Goal: Transaction & Acquisition: Purchase product/service

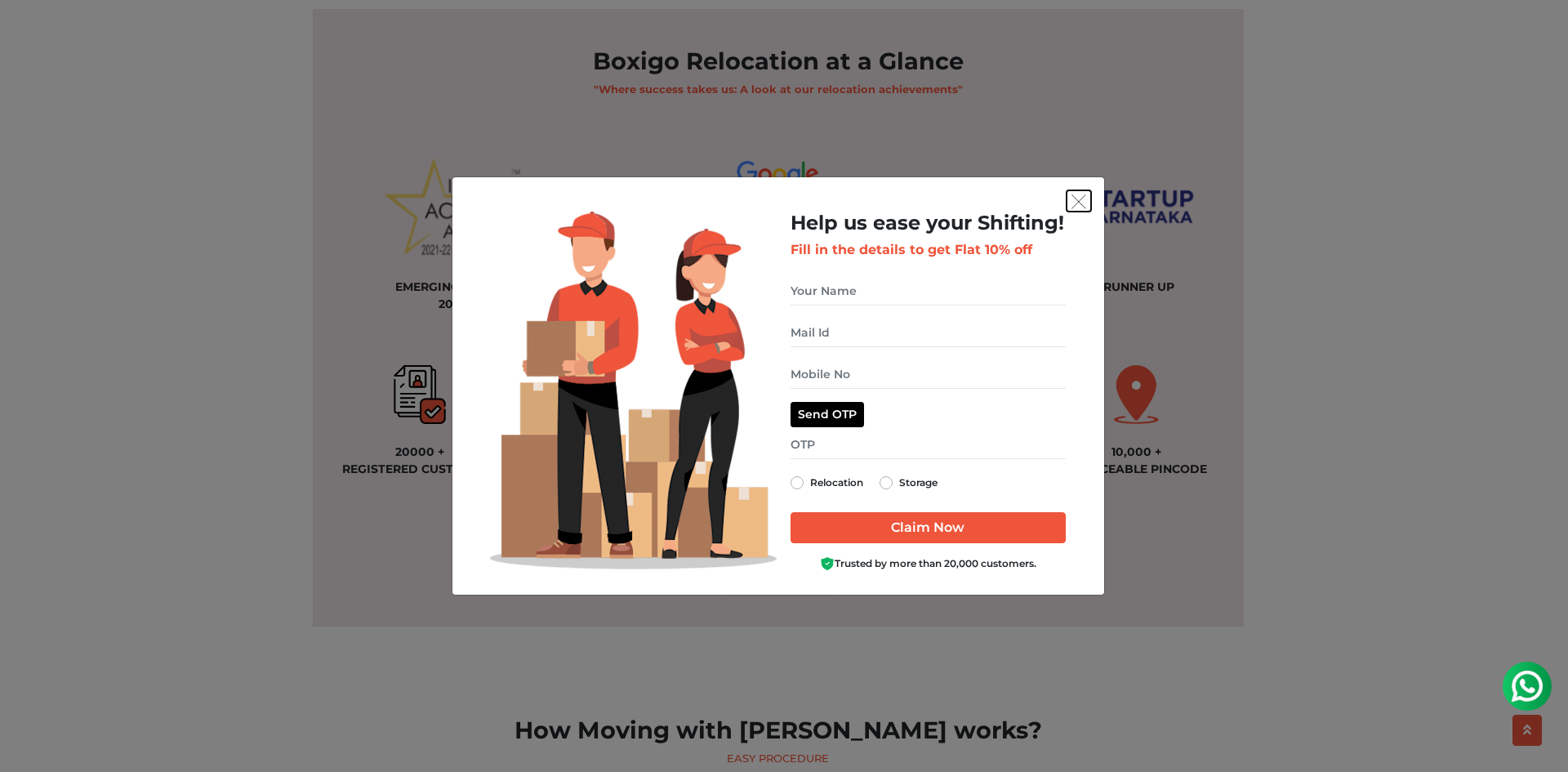
click at [1077, 197] on img "get free quote dialog" at bounding box center [1079, 202] width 15 height 15
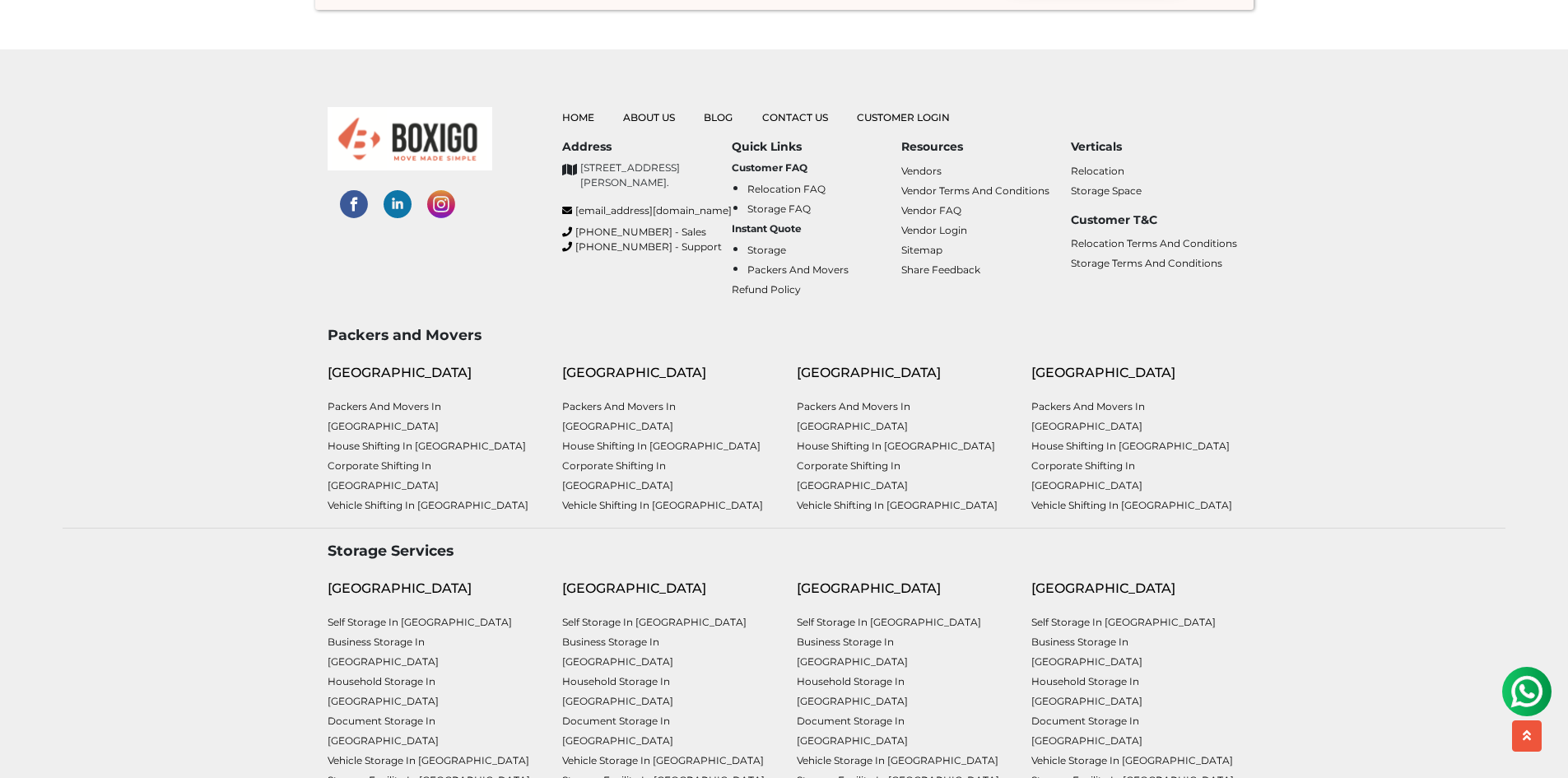
scroll to position [4336, 0]
click at [587, 674] on link "Household Storage in [GEOGRAPHIC_DATA]" at bounding box center [618, 690] width 112 height 32
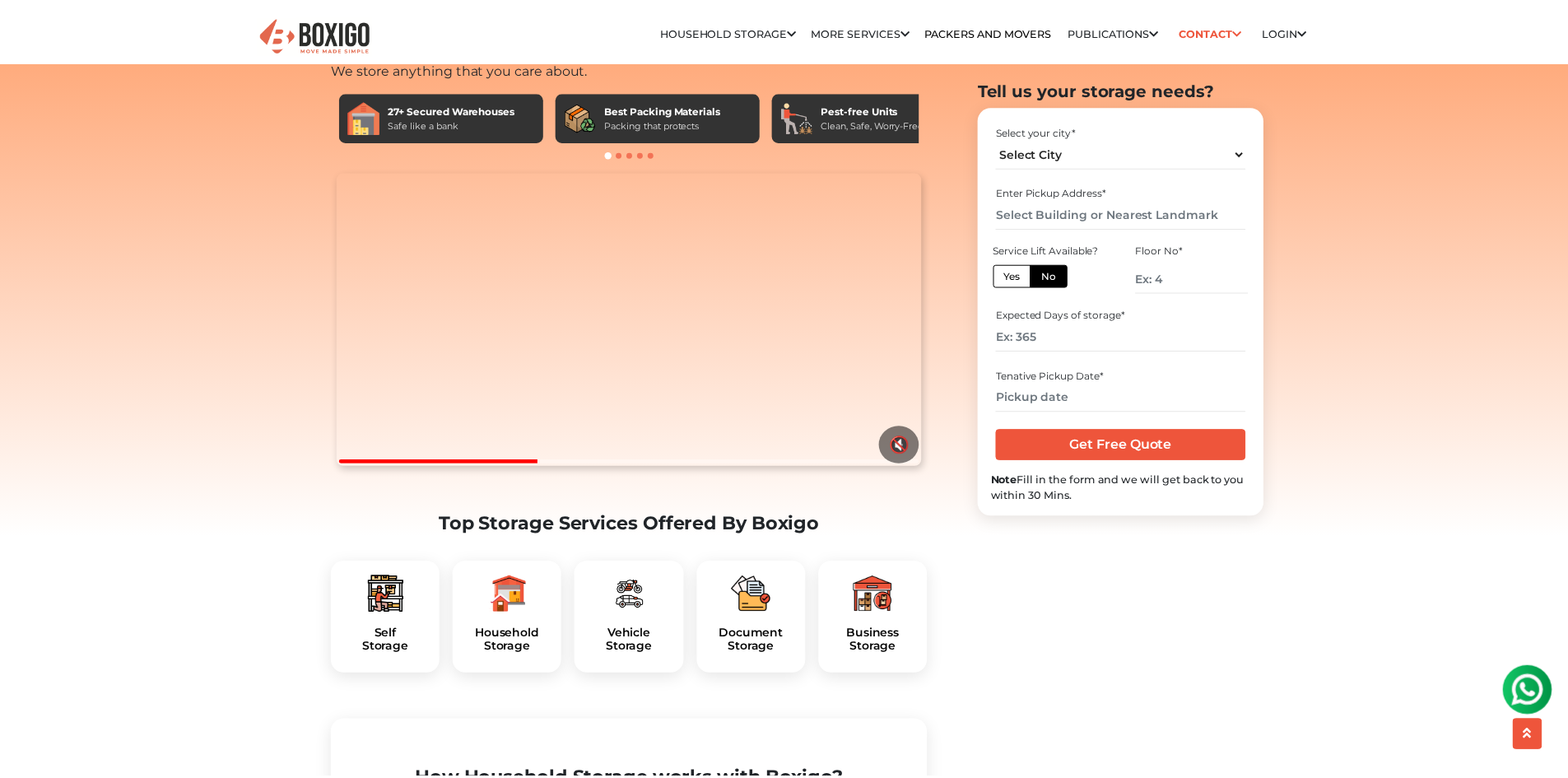
scroll to position [82, 0]
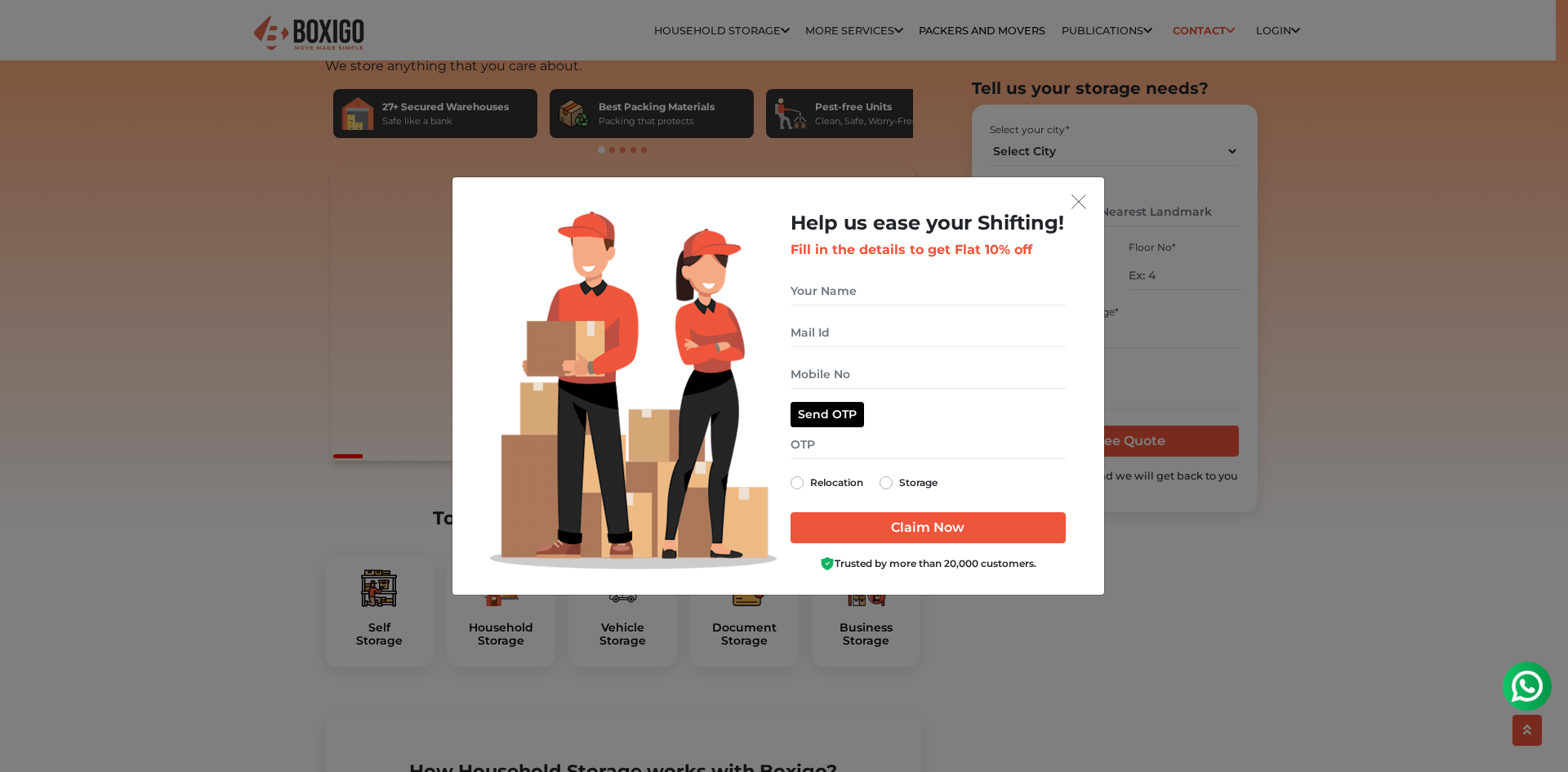
click at [1063, 198] on div "get free quote dialog" at bounding box center [778, 200] width 625 height 21
click at [1074, 197] on img "get free quote dialog" at bounding box center [1079, 202] width 15 height 15
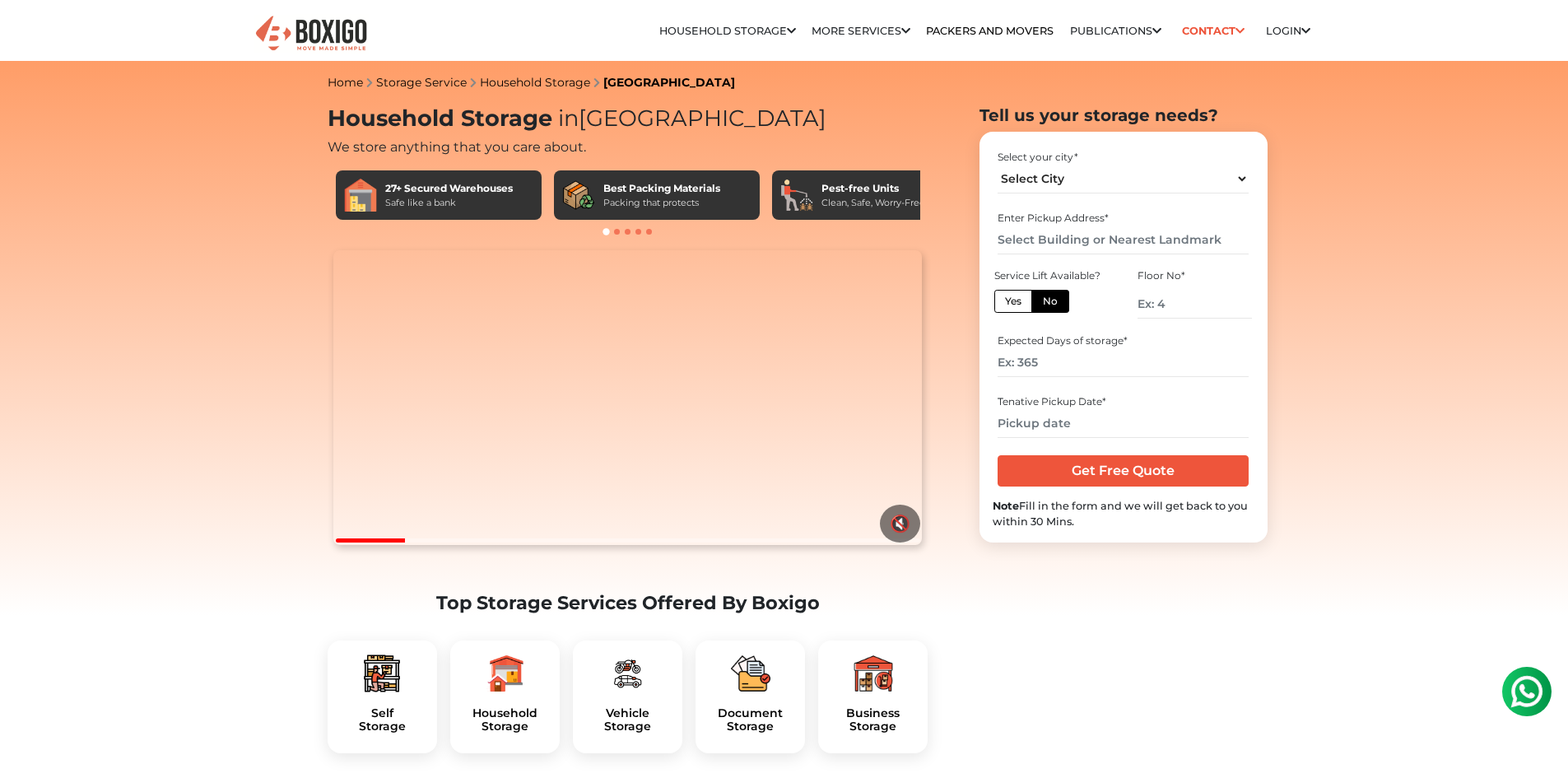
scroll to position [0, 0]
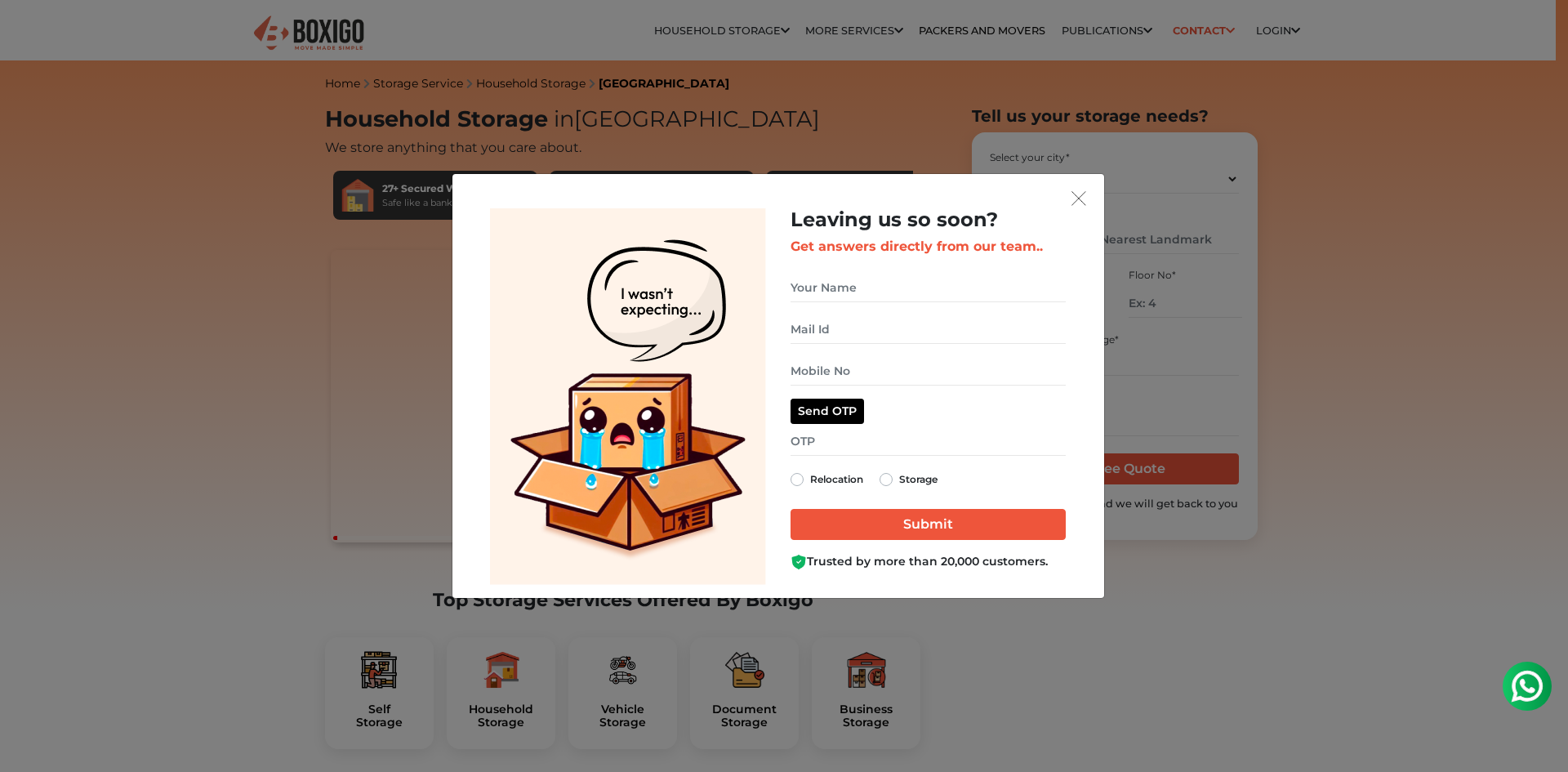
click at [1096, 198] on div "Leaving us so soon? Get answers directly from our team.. Relocation Storage" at bounding box center [779, 386] width 652 height 424
click at [1085, 196] on img "get free quote dialog" at bounding box center [1079, 199] width 15 height 15
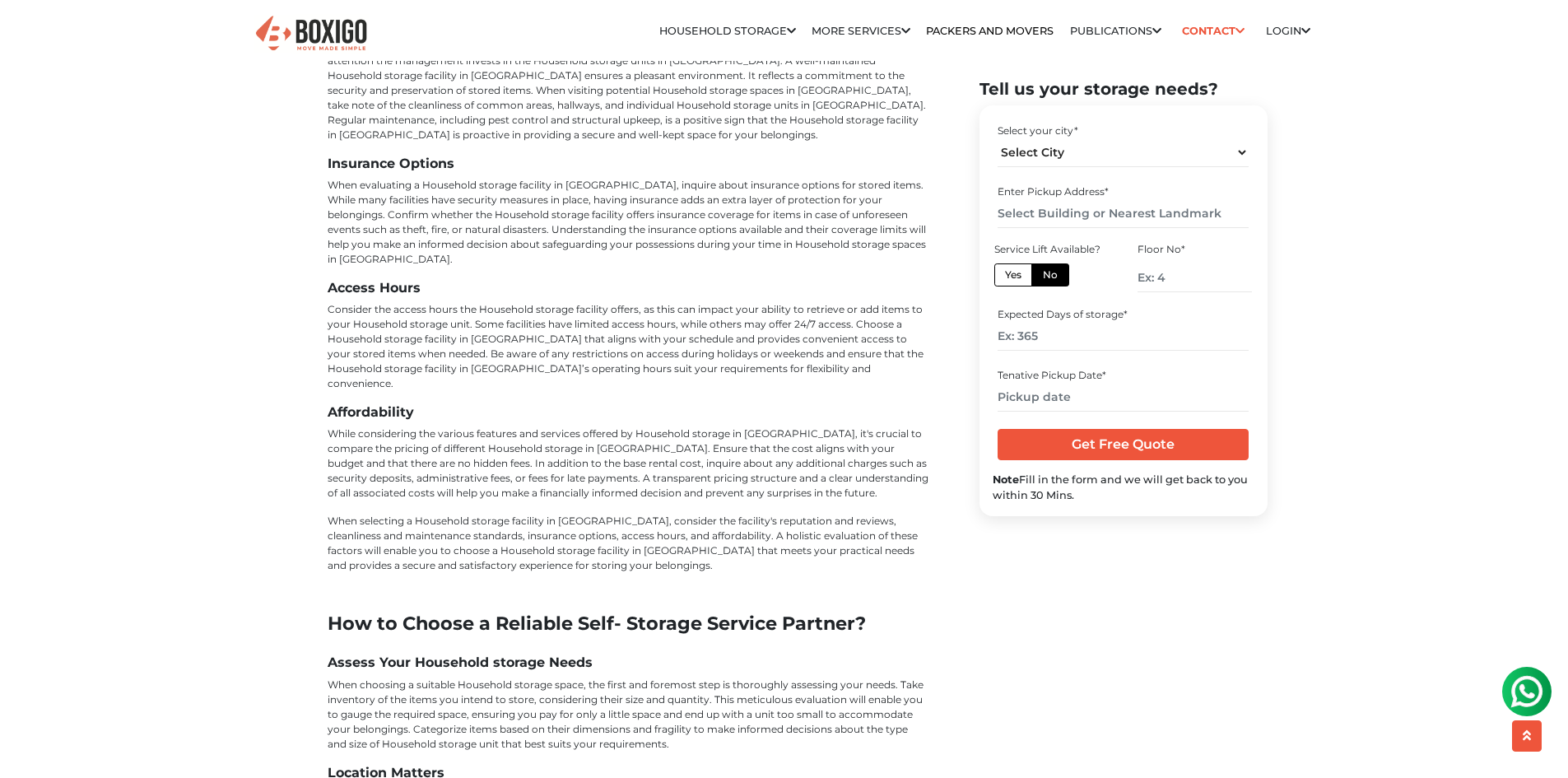
scroll to position [4610, 0]
